Goal: Entertainment & Leisure: Consume media (video, audio)

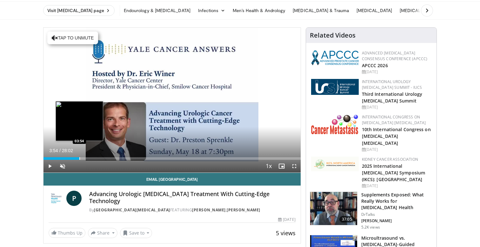
click at [79, 158] on div "Progress Bar" at bounding box center [79, 158] width 1 height 3
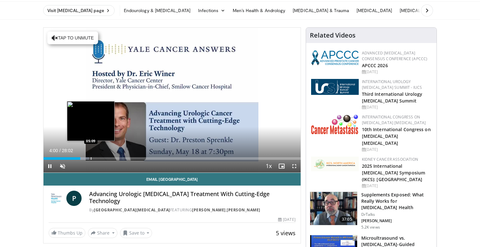
click at [91, 157] on div "Progress Bar" at bounding box center [91, 158] width 1 height 3
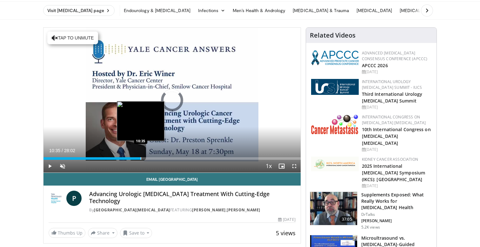
click at [141, 158] on div "Progress Bar" at bounding box center [141, 158] width 1 height 3
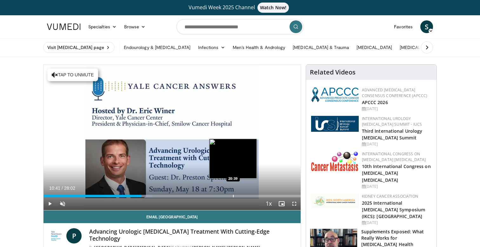
click at [233, 193] on div "Loaded : 42.15% 10:41 20:39" at bounding box center [172, 194] width 257 height 6
